Goal: Navigation & Orientation: Find specific page/section

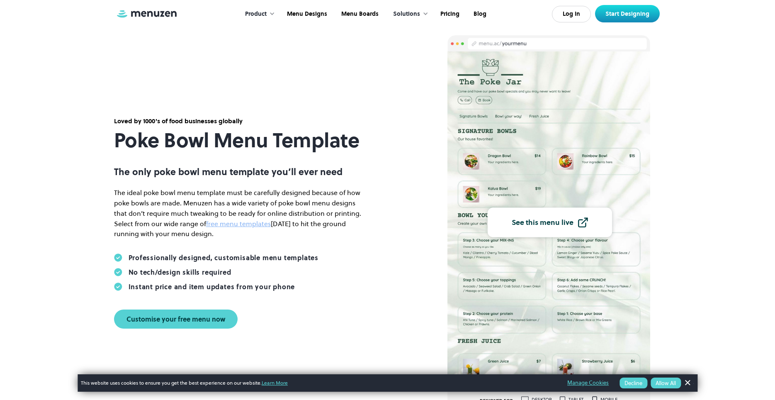
scroll to position [42, 0]
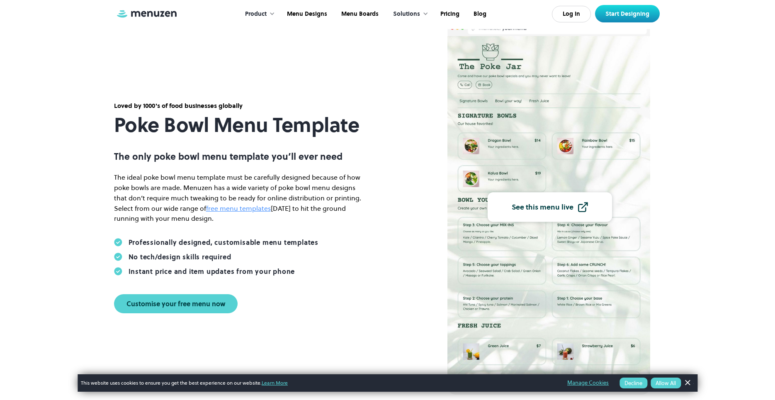
click at [240, 208] on link "free menu templates" at bounding box center [238, 208] width 65 height 9
click at [305, 13] on link "Menu Designs" at bounding box center [306, 14] width 54 height 26
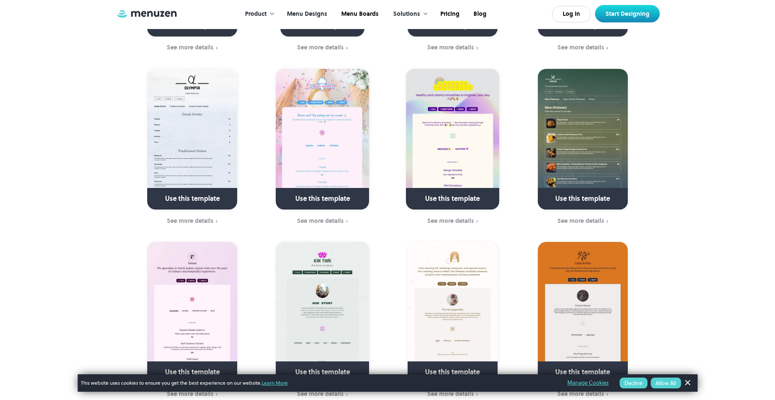
scroll to position [1945, 0]
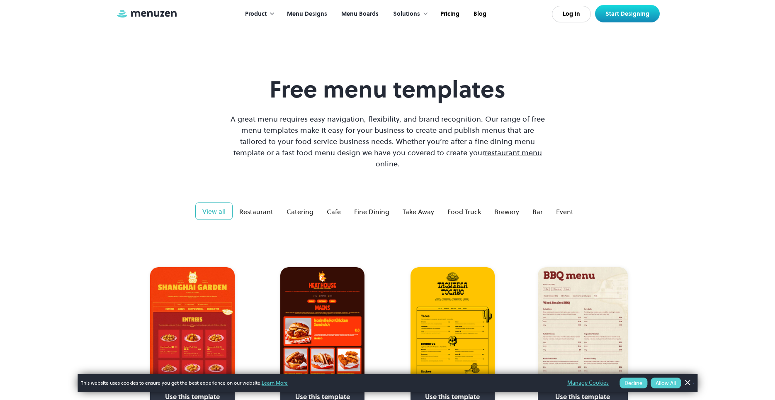
click at [357, 12] on link "Menu Boards" at bounding box center [358, 14] width 51 height 26
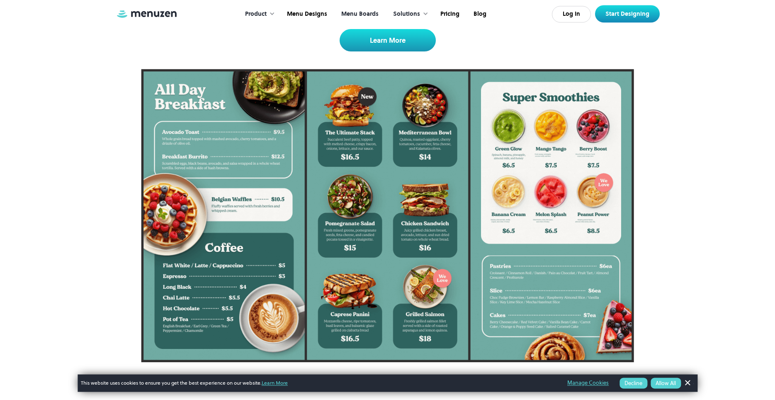
scroll to position [169, 0]
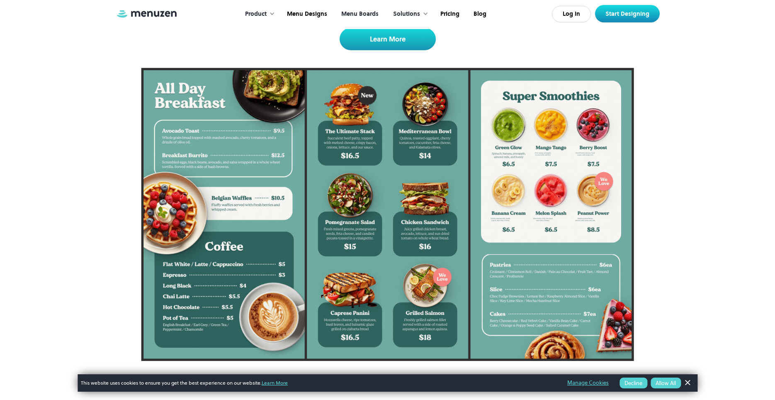
click at [404, 12] on div "Solutions" at bounding box center [406, 14] width 27 height 9
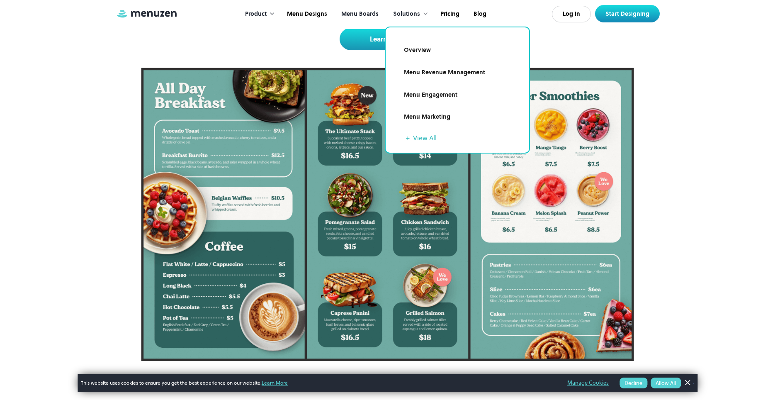
click at [713, 104] on div at bounding box center [387, 214] width 758 height 293
